Goal: Navigation & Orientation: Find specific page/section

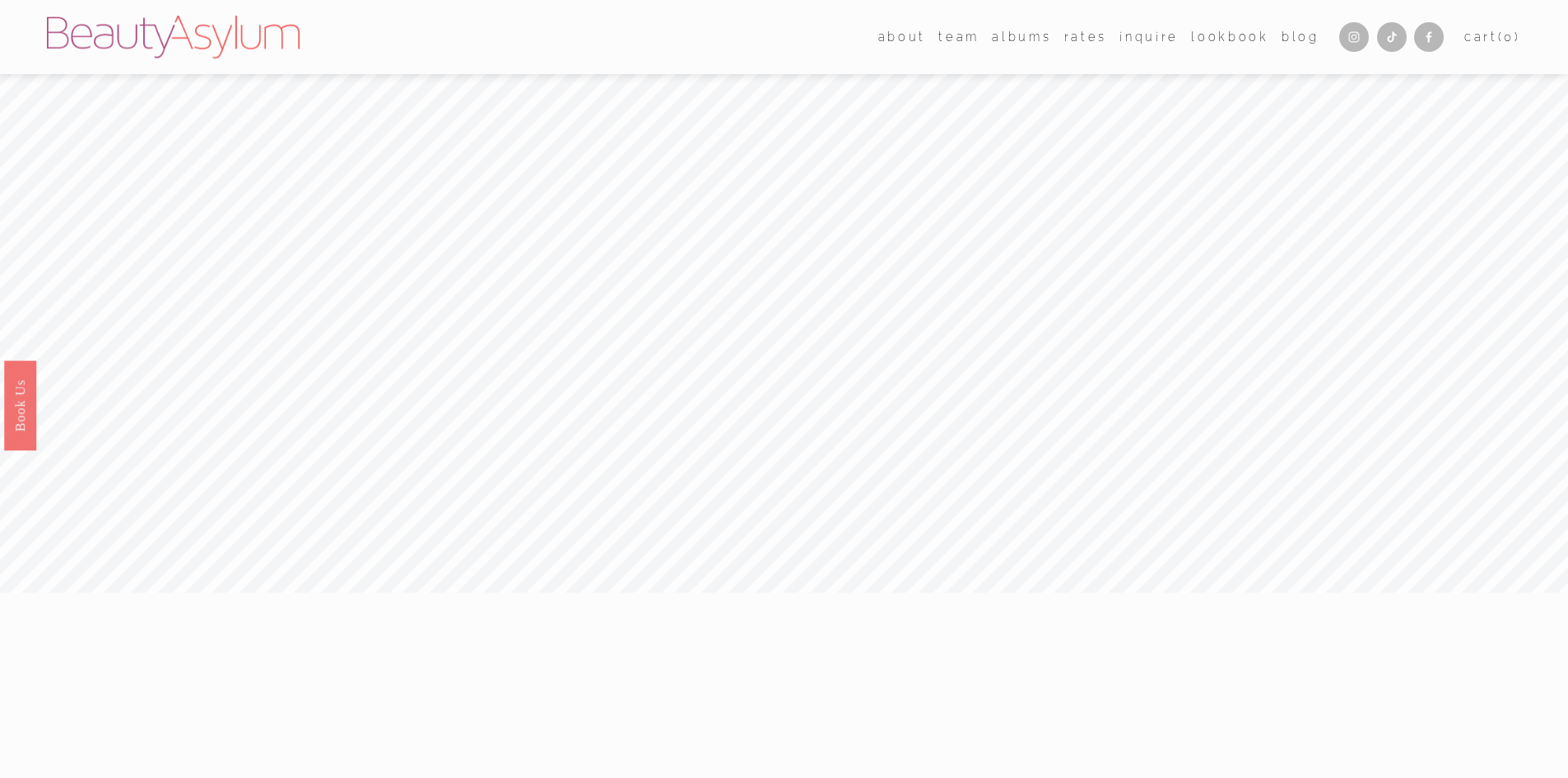
click at [1018, 35] on link "albums" at bounding box center [1021, 36] width 59 height 24
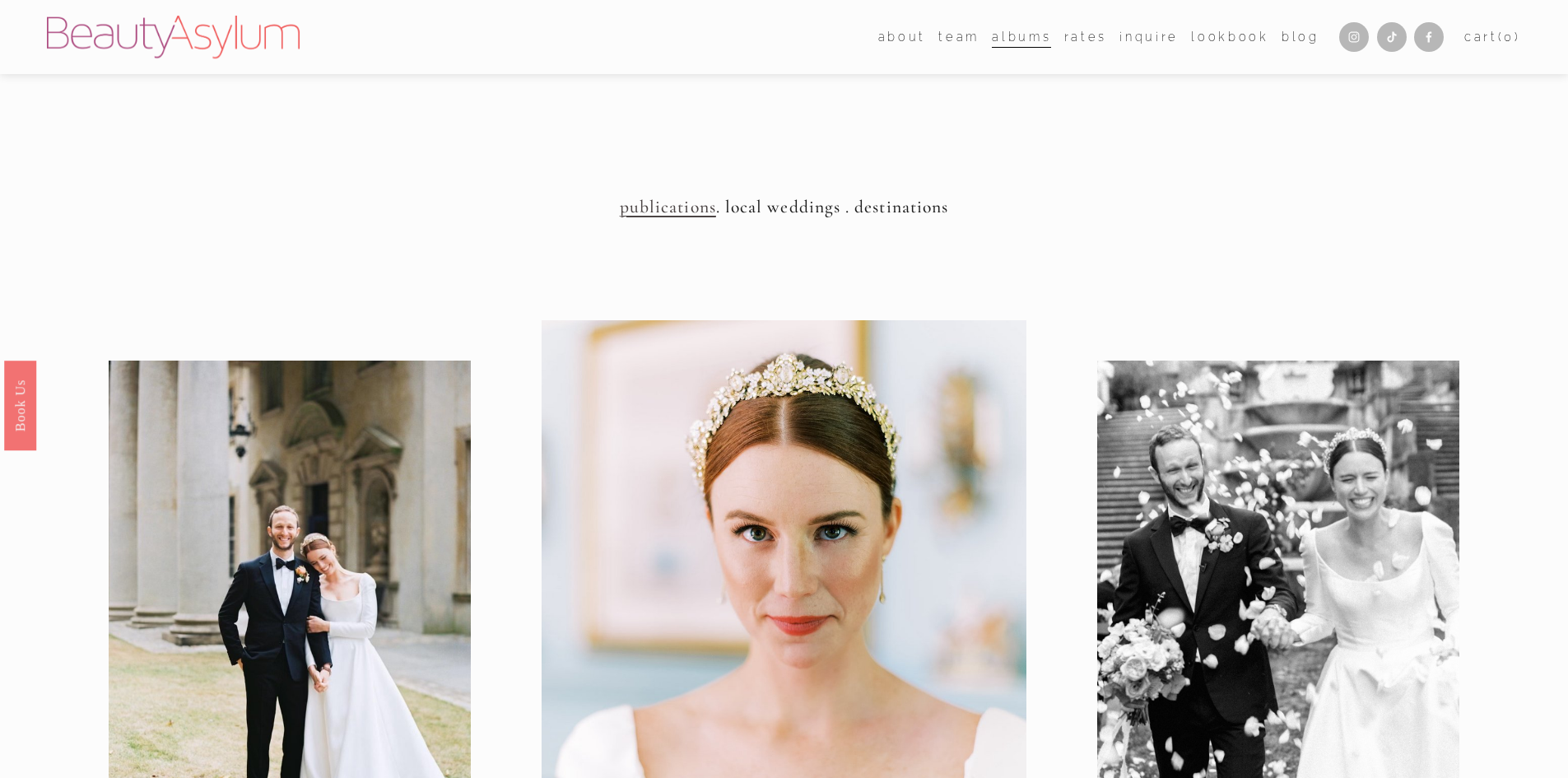
click at [904, 38] on span "about" at bounding box center [902, 36] width 48 height 21
click at [904, 37] on span "about" at bounding box center [902, 36] width 48 height 21
click at [0, 0] on link "Meet [PERSON_NAME]" at bounding box center [0, 0] width 0 height 0
